Goal: Task Accomplishment & Management: Use online tool/utility

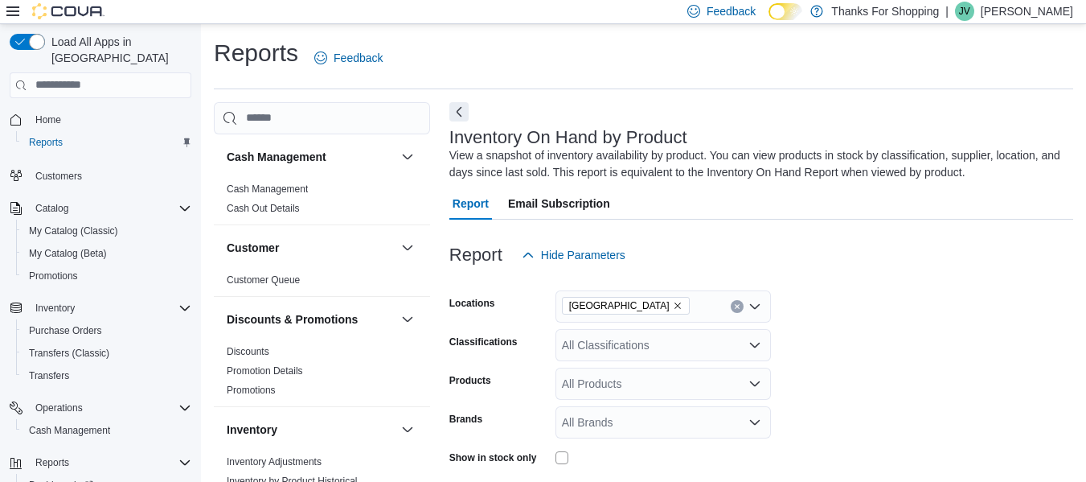
scroll to position [159, 0]
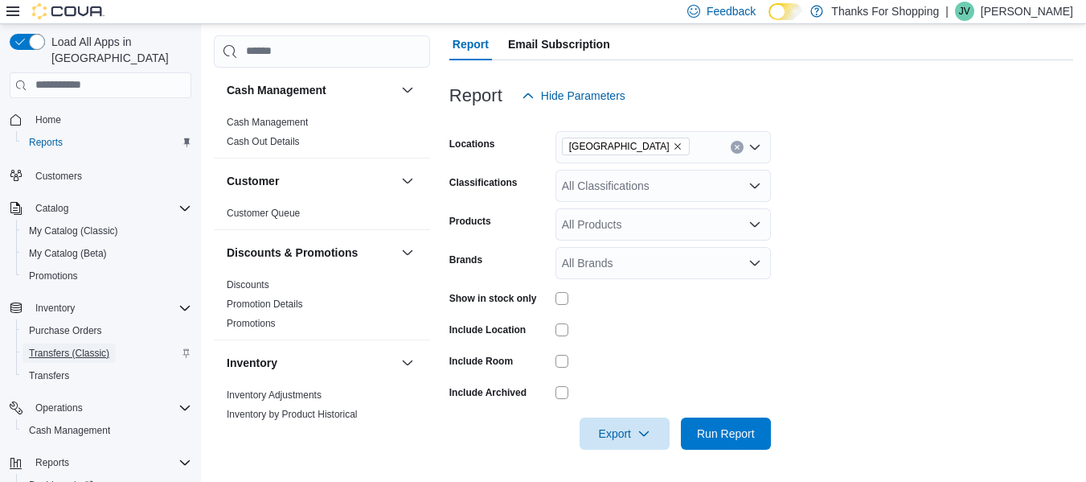
click at [72, 347] on span "Transfers (Classic)" at bounding box center [69, 353] width 80 height 13
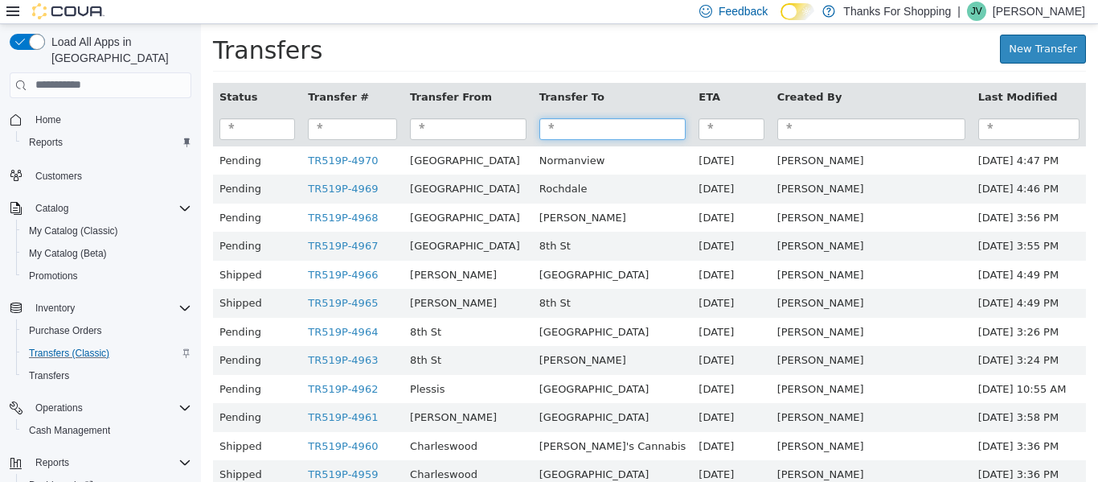
click at [614, 129] on input "search" at bounding box center [613, 128] width 147 height 22
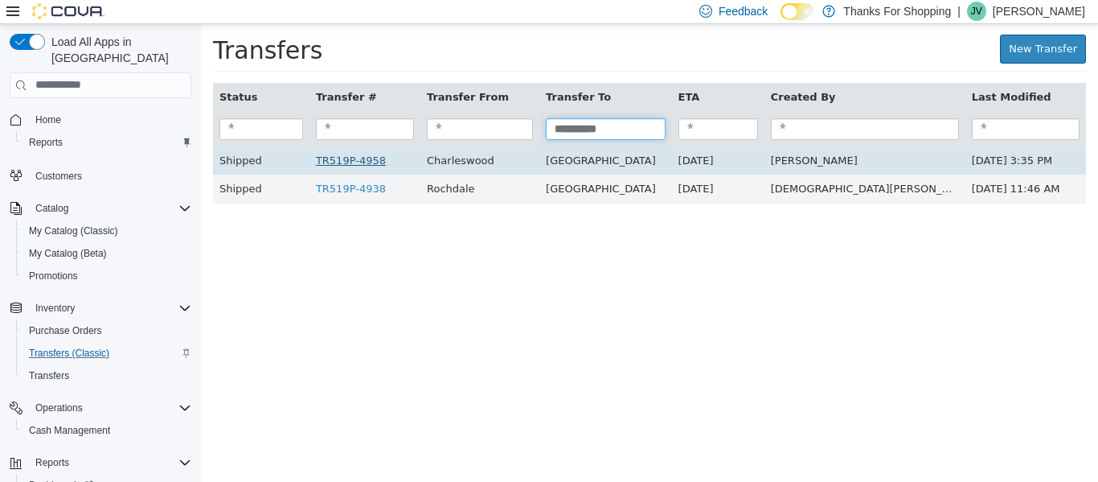
type input "**********"
click at [372, 158] on link "TR519P-4958" at bounding box center [351, 160] width 70 height 12
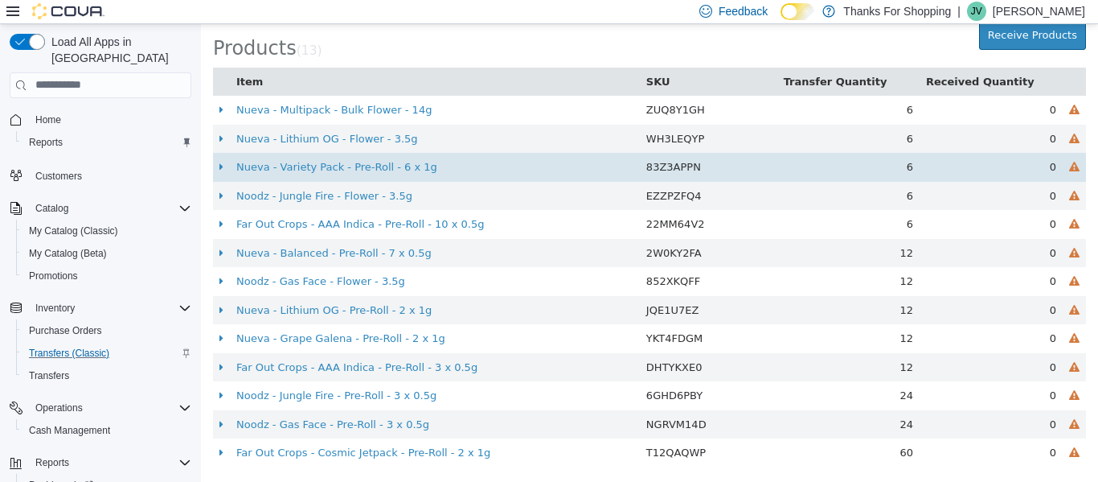
scroll to position [504, 0]
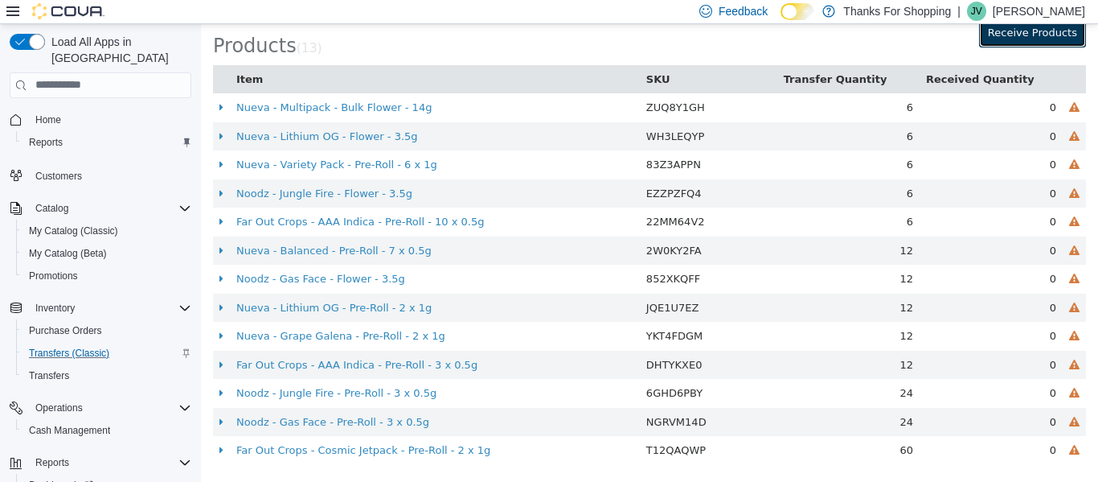
click at [983, 43] on button "Receive Products" at bounding box center [1032, 32] width 107 height 29
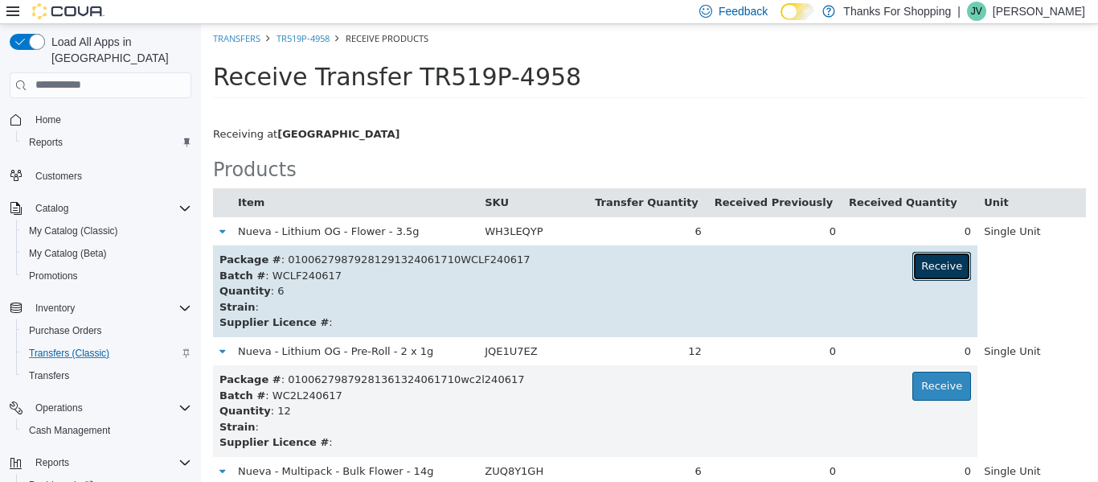
click at [916, 260] on button "Receive" at bounding box center [942, 265] width 59 height 29
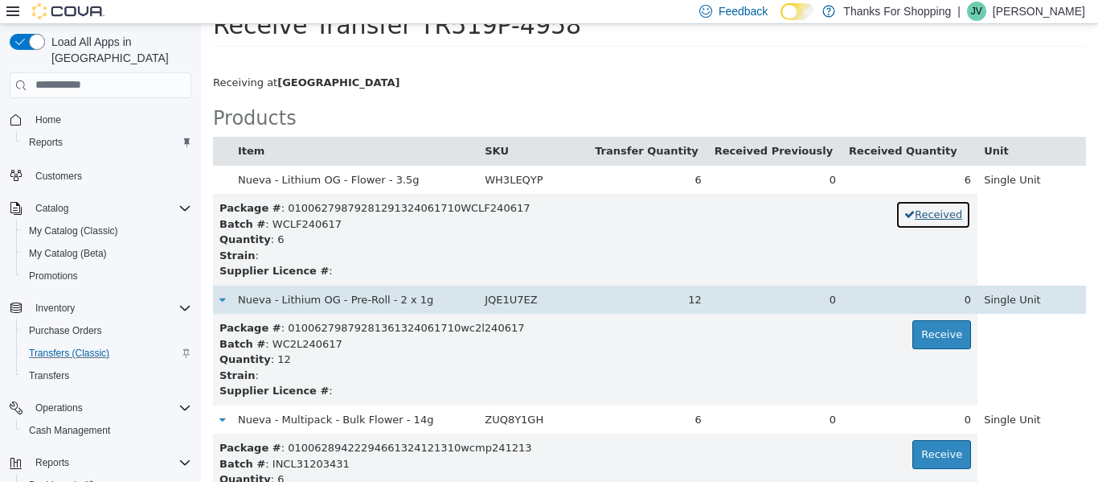
scroll to position [80, 0]
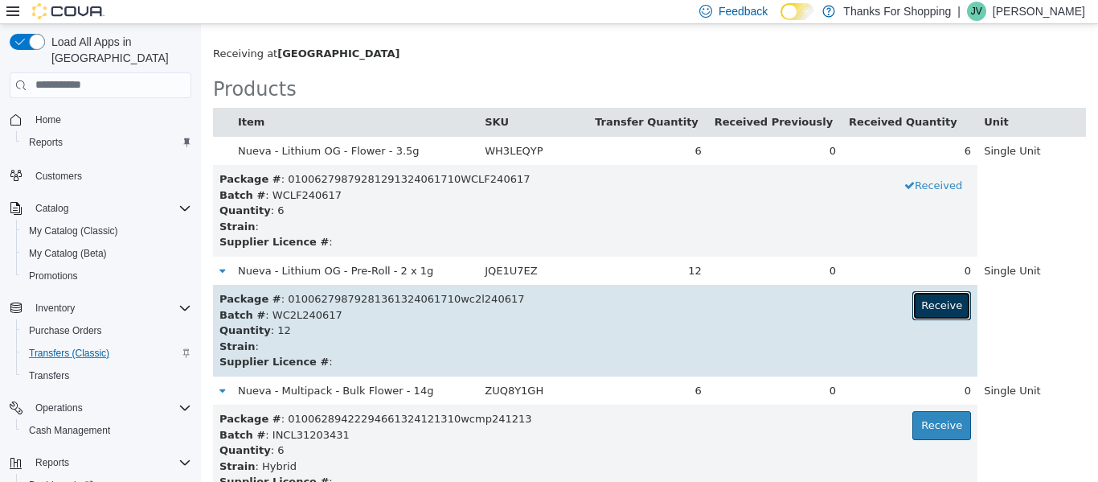
click at [937, 298] on button "Receive" at bounding box center [942, 304] width 59 height 29
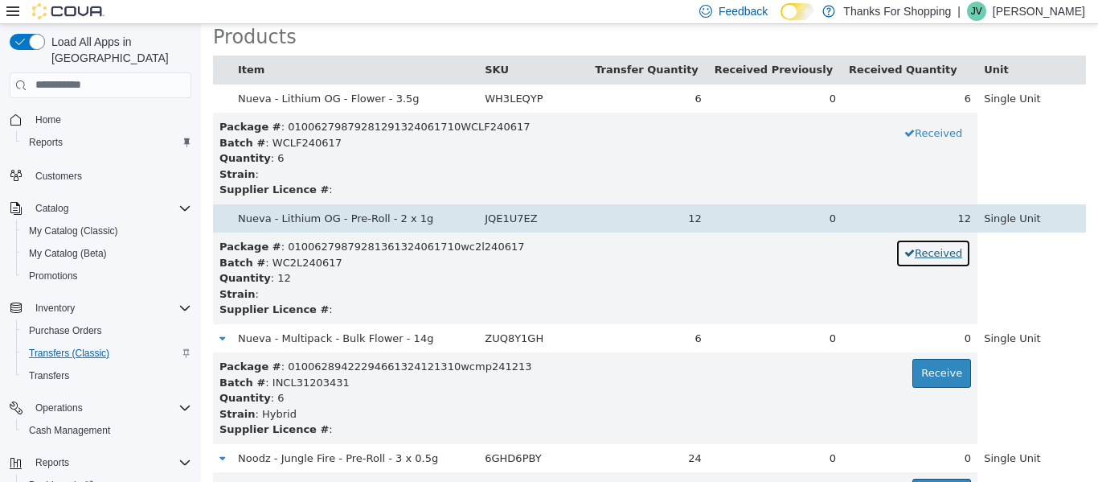
scroll to position [161, 0]
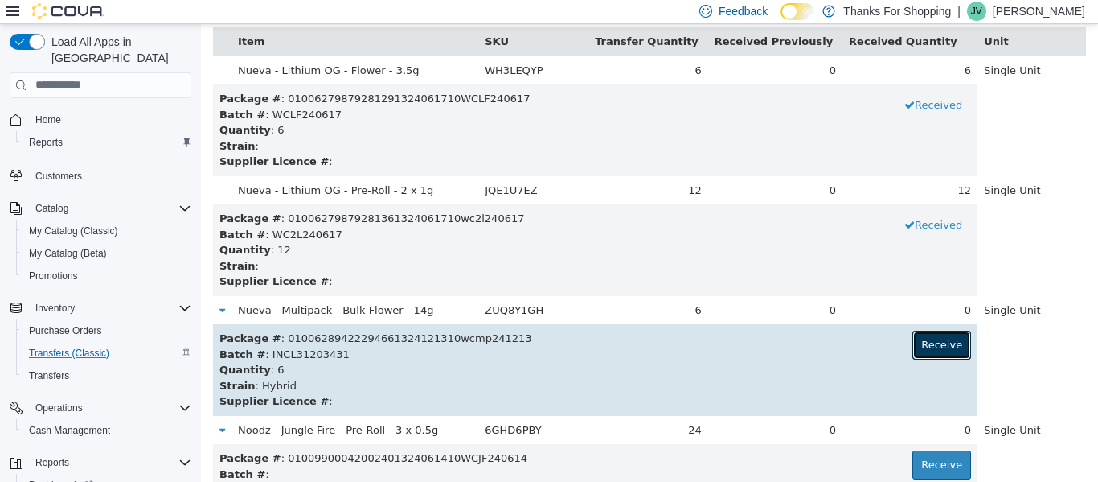
click at [913, 343] on button "Receive" at bounding box center [942, 344] width 59 height 29
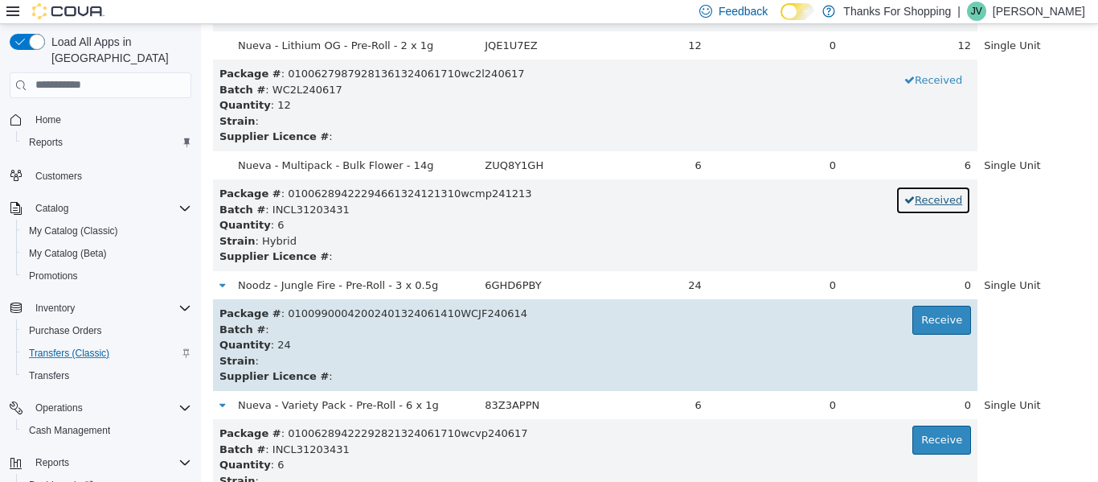
scroll to position [322, 0]
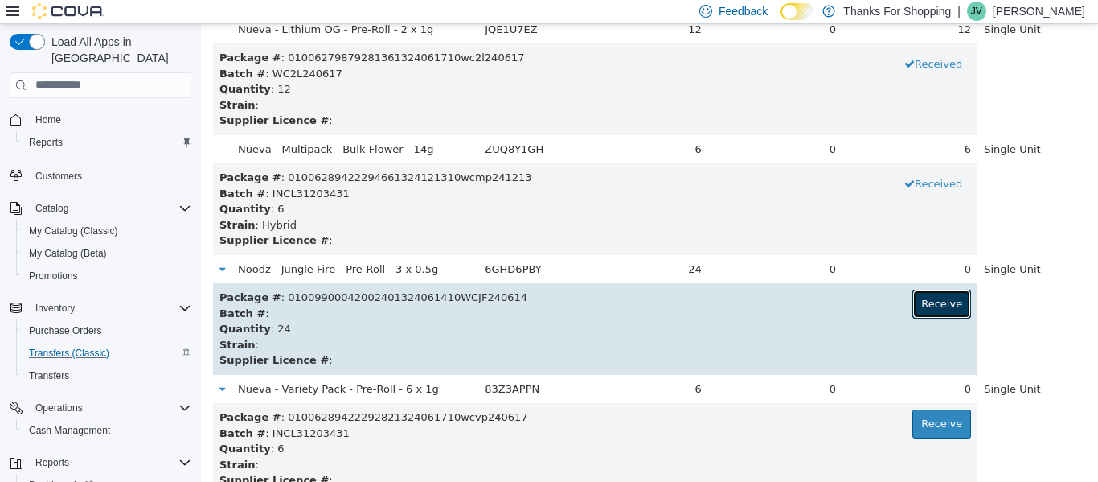
click at [913, 308] on button "Receive" at bounding box center [942, 303] width 59 height 29
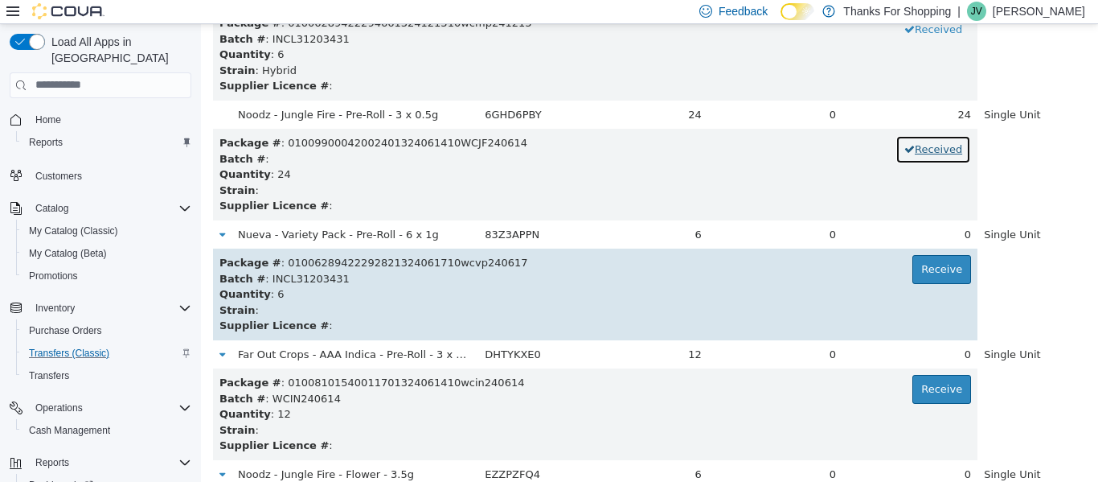
scroll to position [482, 0]
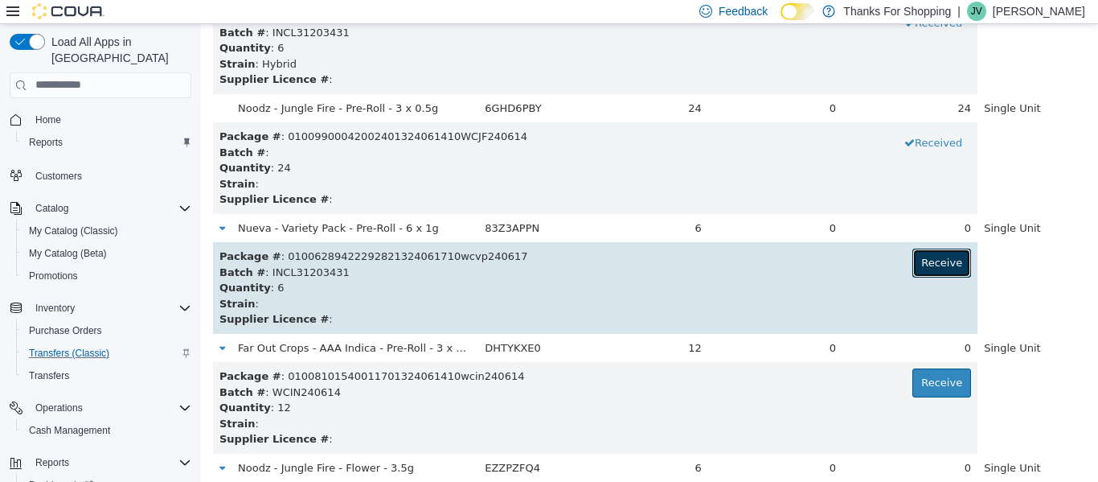
click at [919, 258] on button "Receive" at bounding box center [942, 262] width 59 height 29
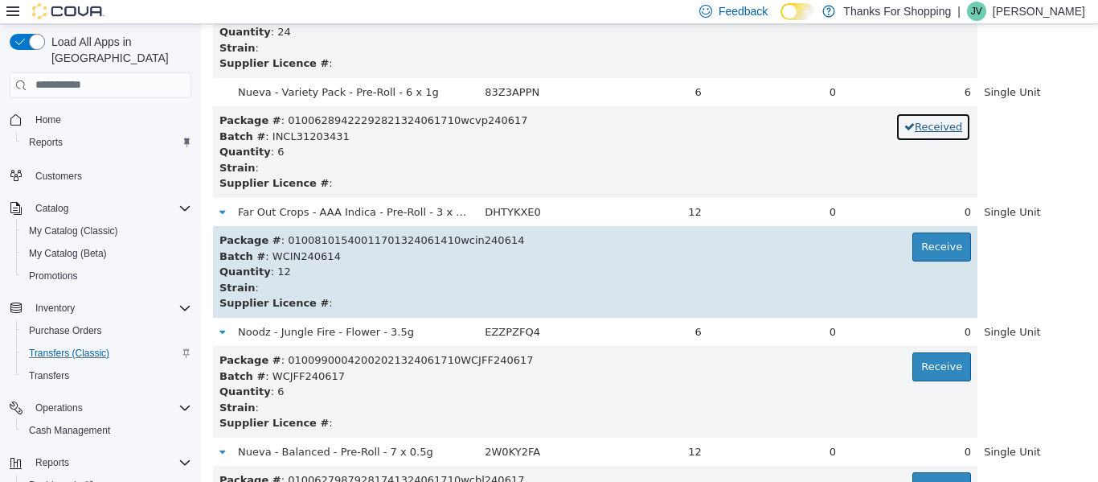
scroll to position [643, 0]
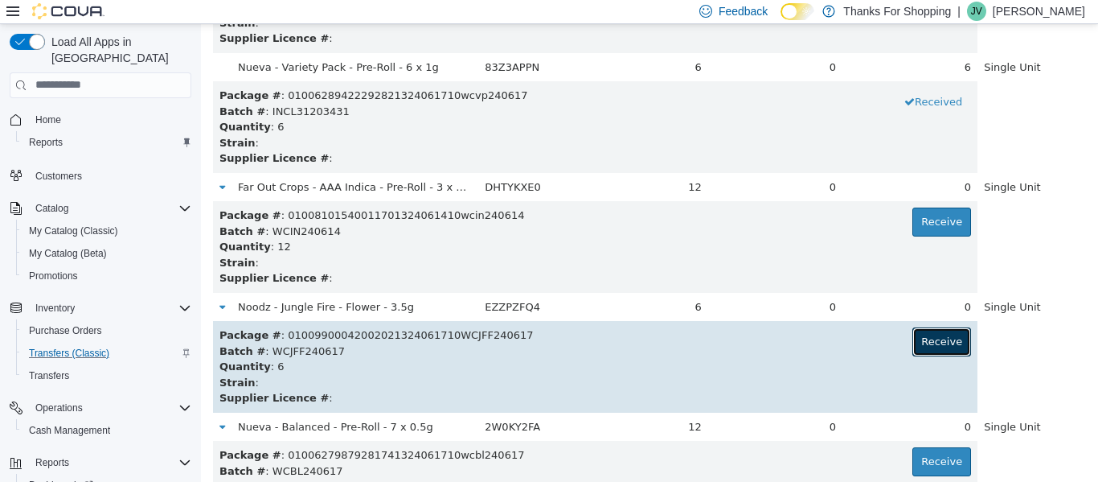
click at [929, 339] on button "Receive" at bounding box center [942, 340] width 59 height 29
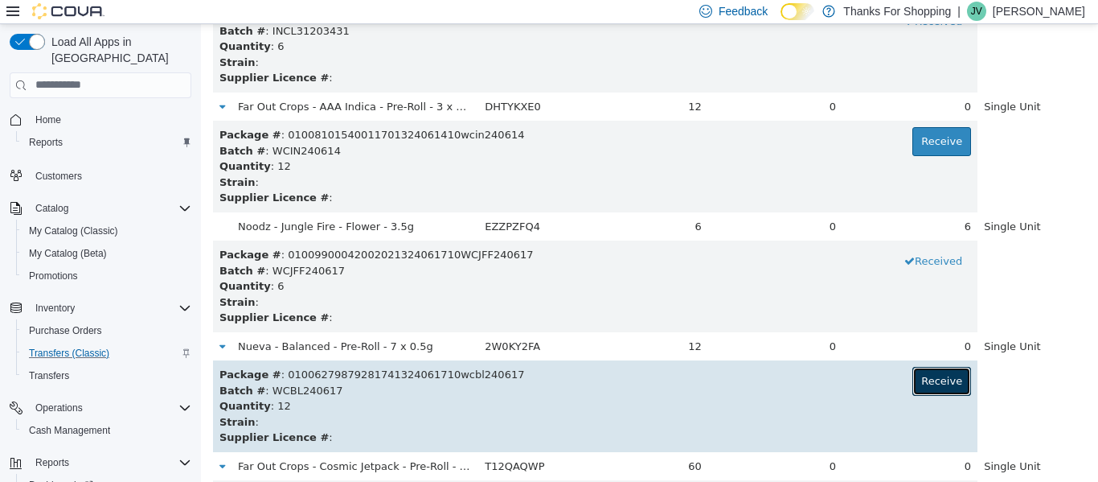
click at [918, 371] on button "Receive" at bounding box center [942, 380] width 59 height 29
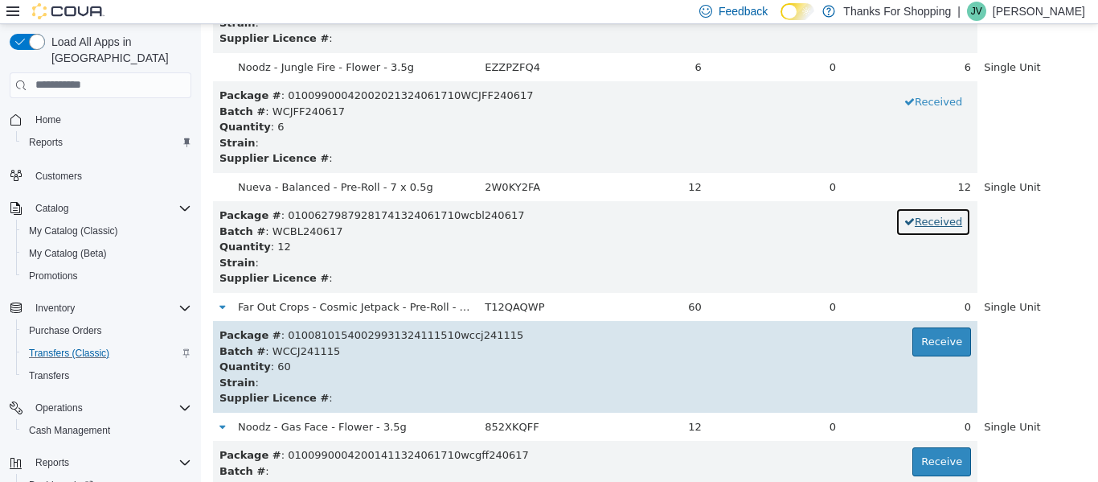
scroll to position [884, 0]
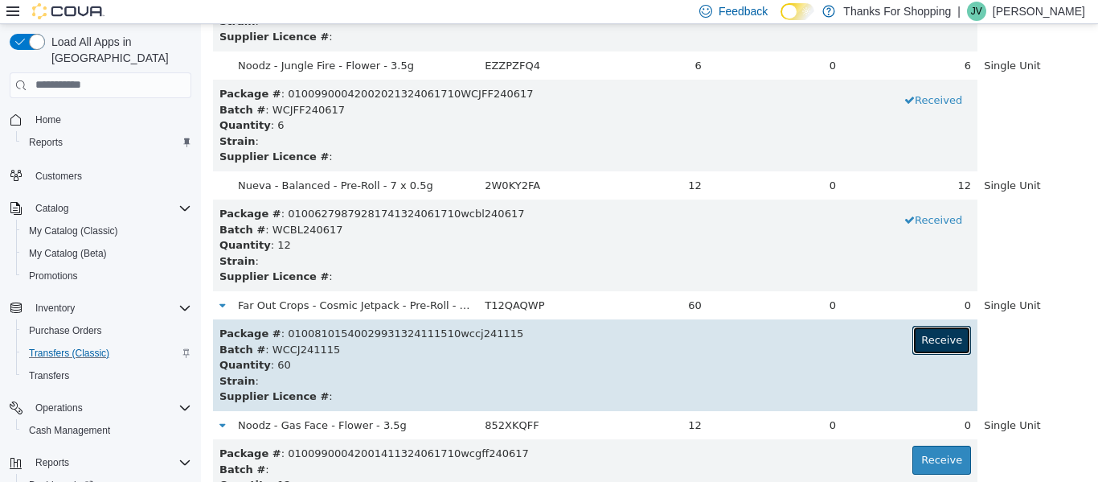
click at [923, 342] on button "Receive" at bounding box center [942, 339] width 59 height 29
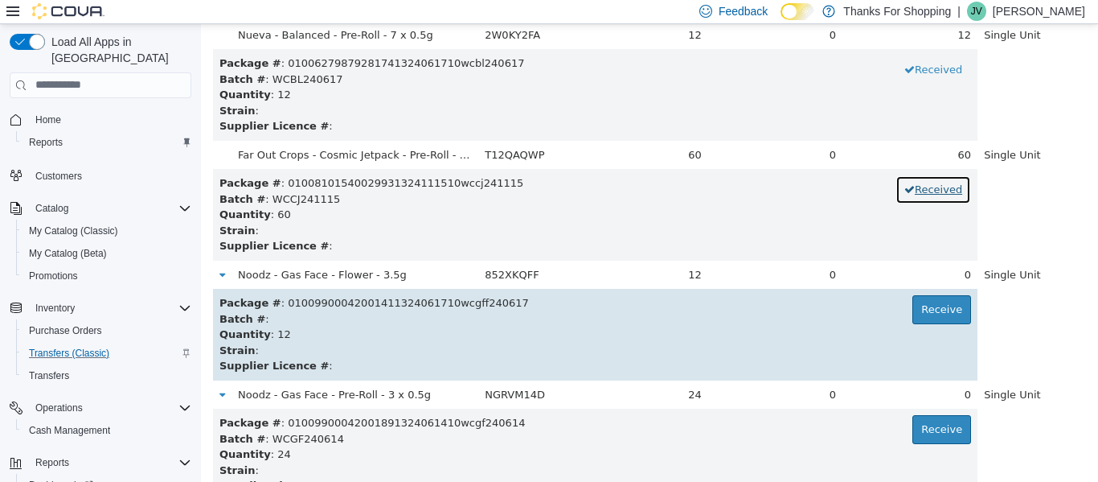
scroll to position [1045, 0]
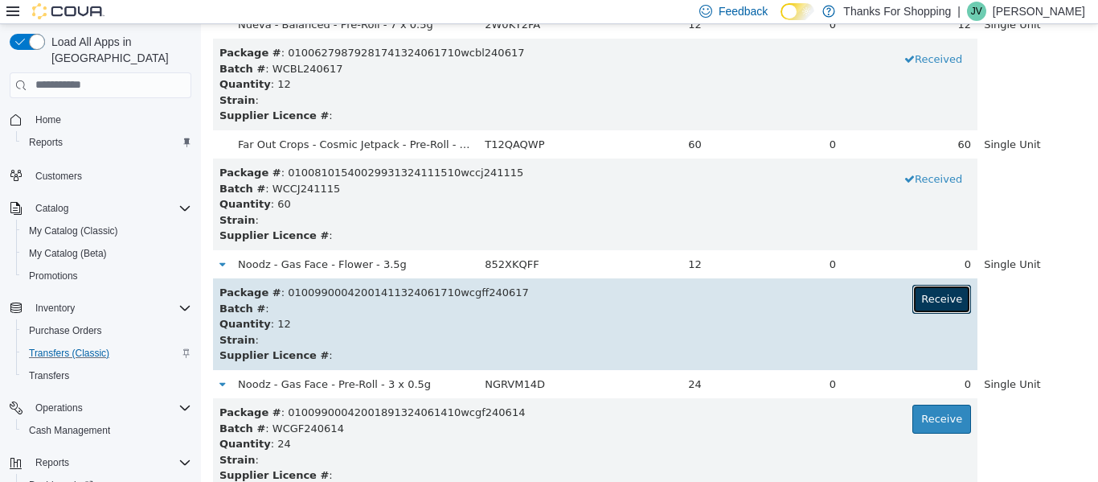
click at [913, 305] on button "Receive" at bounding box center [942, 298] width 59 height 29
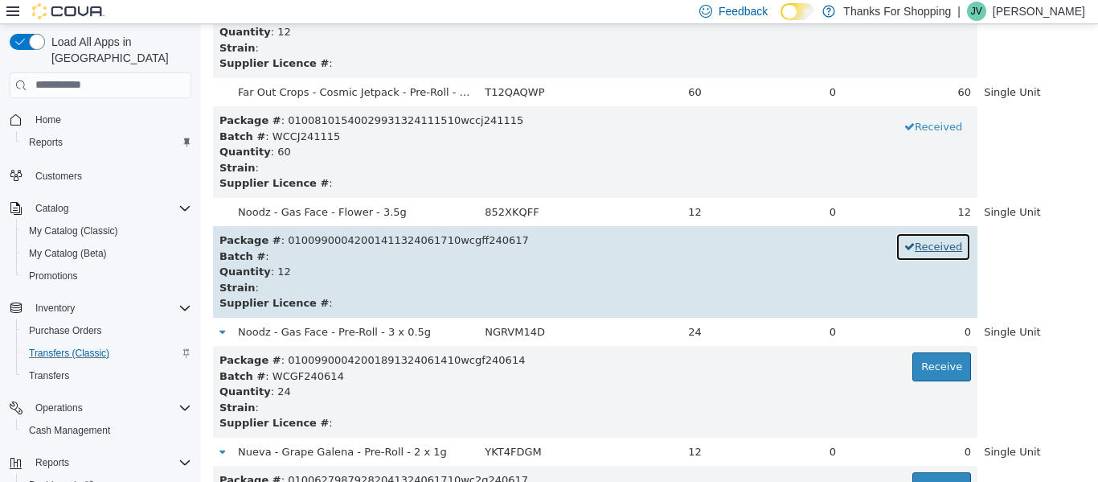
scroll to position [1126, 0]
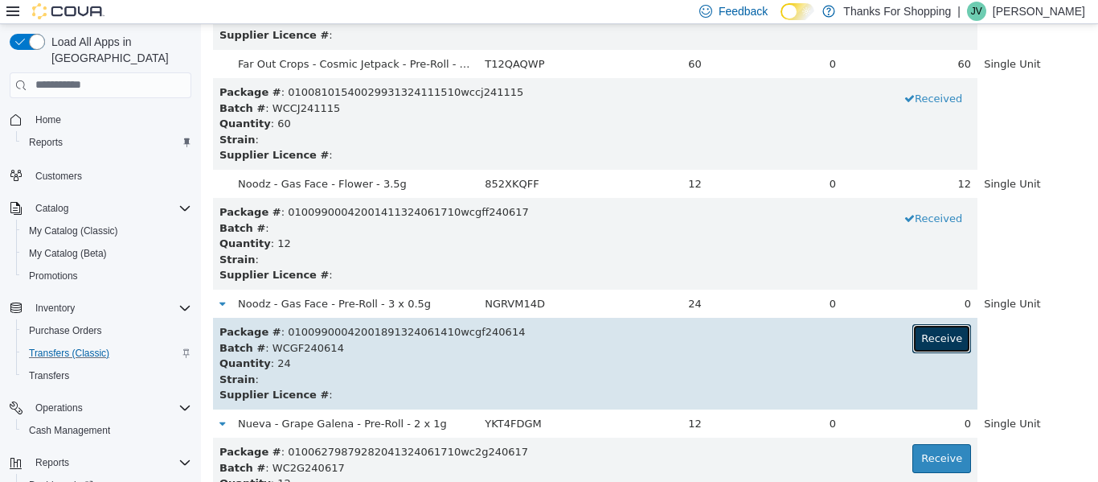
click at [913, 328] on button "Receive" at bounding box center [942, 337] width 59 height 29
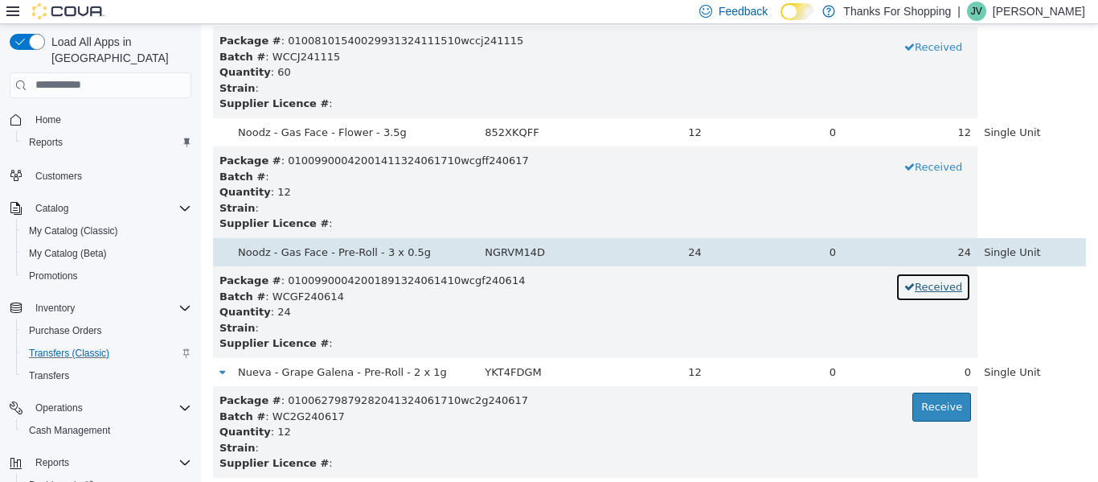
scroll to position [1206, 0]
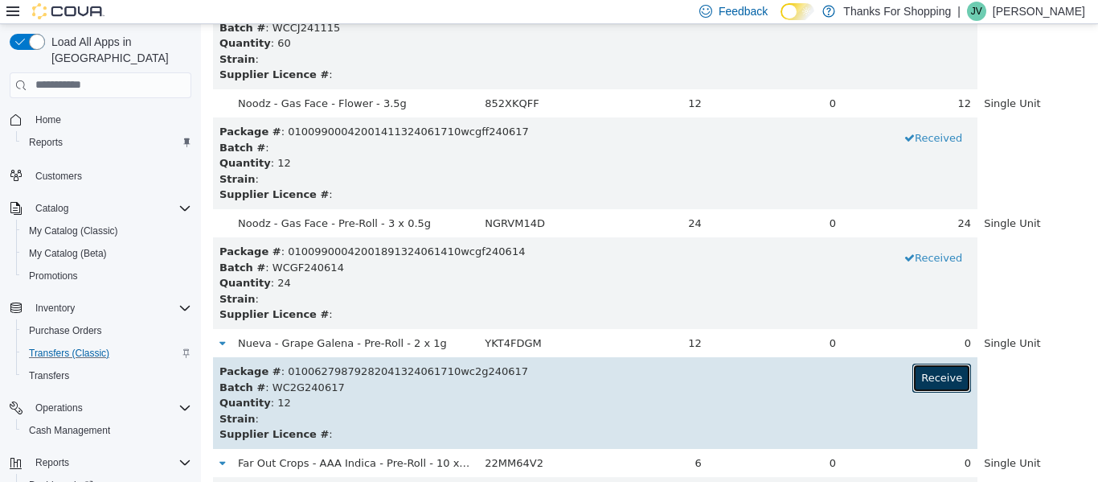
click at [923, 377] on button "Receive" at bounding box center [942, 377] width 59 height 29
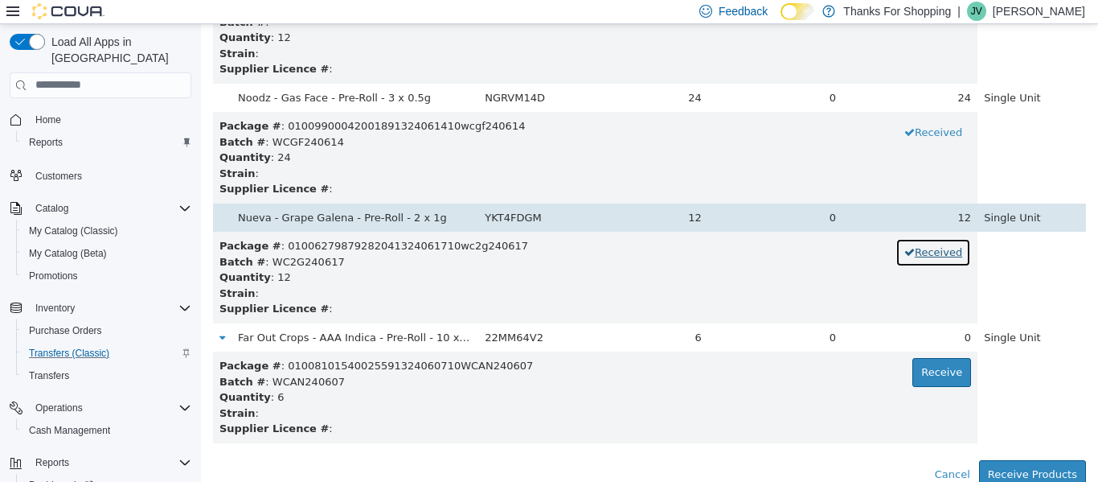
scroll to position [1338, 0]
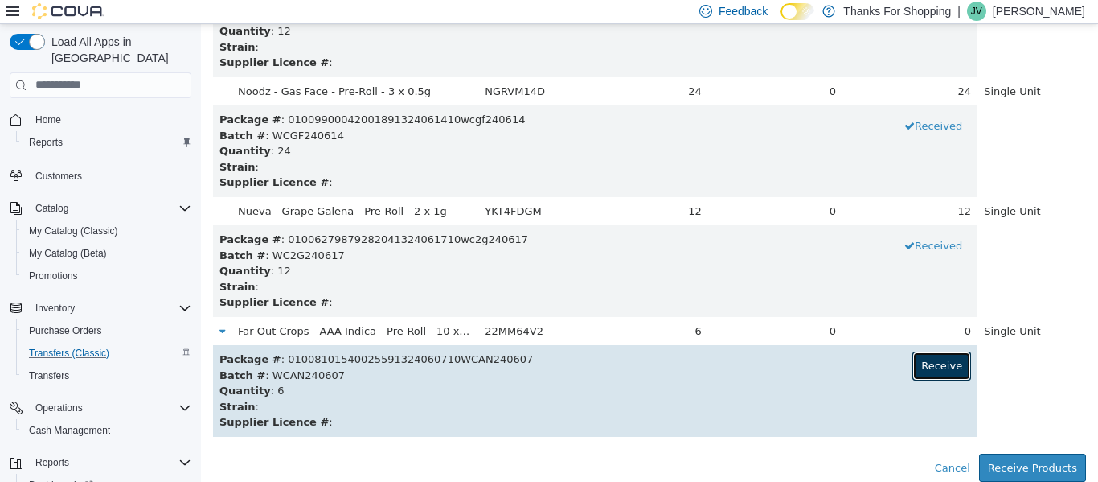
click at [929, 360] on button "Receive" at bounding box center [942, 365] width 59 height 29
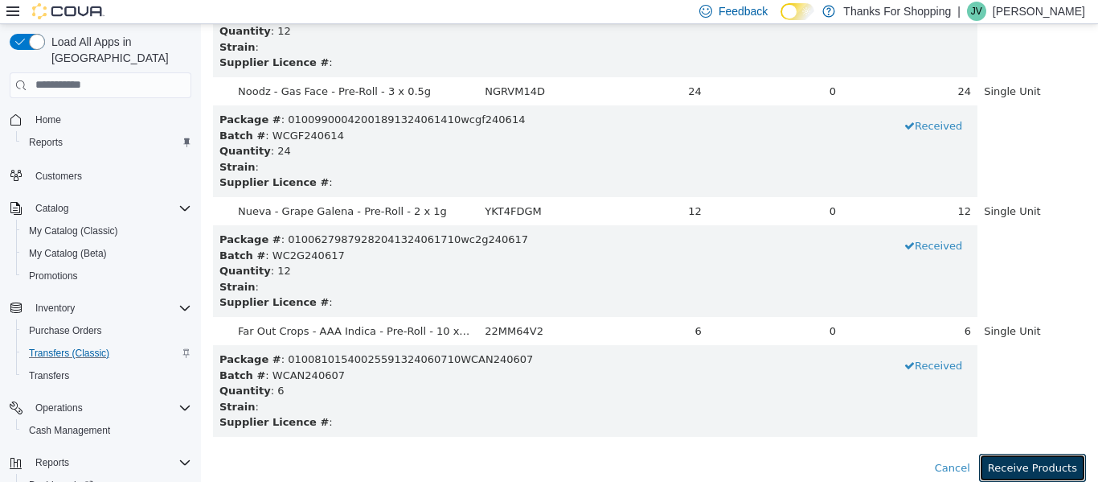
click at [1036, 462] on button "Receive Products" at bounding box center [1032, 467] width 107 height 29
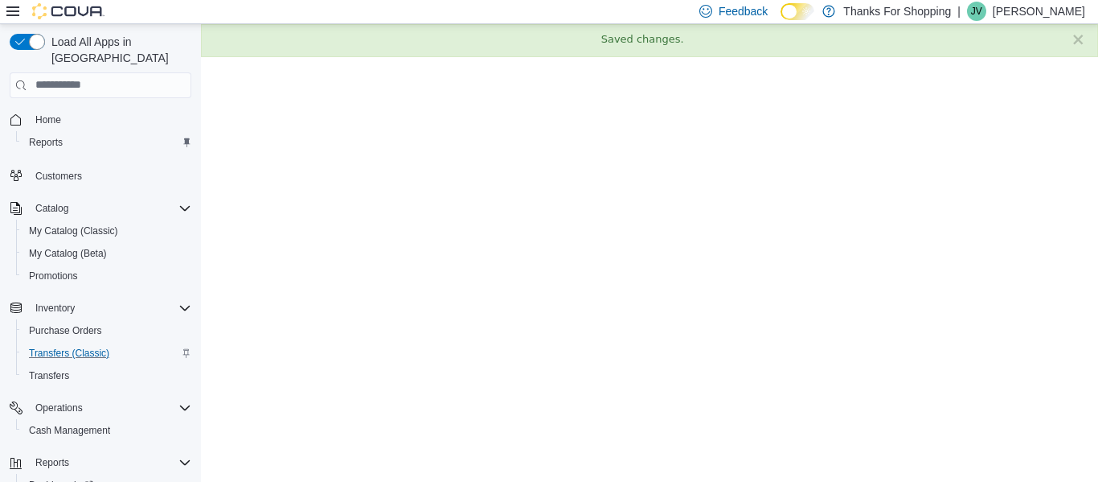
scroll to position [0, 0]
